Goal: Navigation & Orientation: Find specific page/section

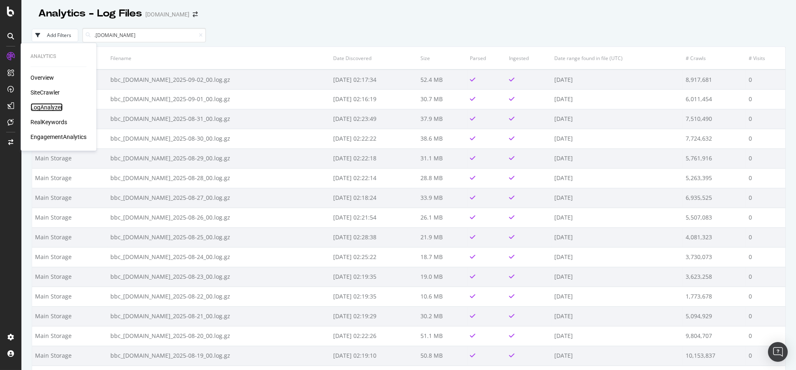
click at [43, 108] on div "LogAnalyzer" at bounding box center [46, 107] width 32 height 8
